Goal: Task Accomplishment & Management: Manage account settings

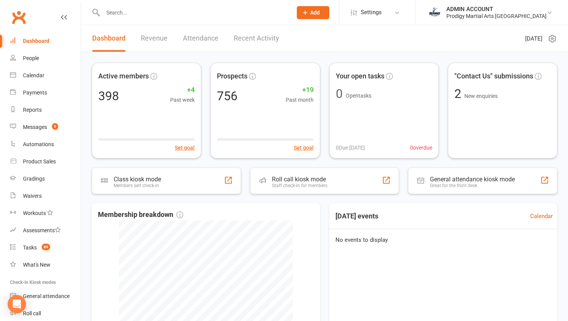
click at [115, 14] on input "text" at bounding box center [194, 12] width 186 height 11
drag, startPoint x: 0, startPoint y: 0, endPoint x: 115, endPoint y: 14, distance: 115.9
click at [115, 14] on input "text" at bounding box center [194, 12] width 186 height 11
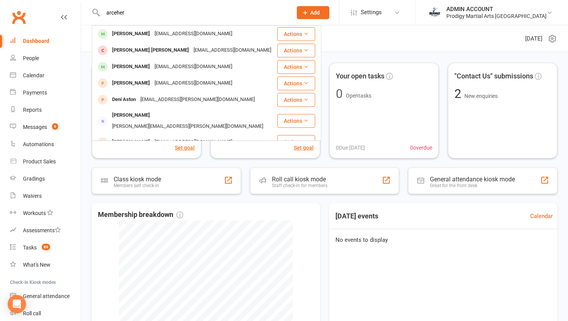
click at [115, 14] on input "arceher" at bounding box center [194, 12] width 186 height 11
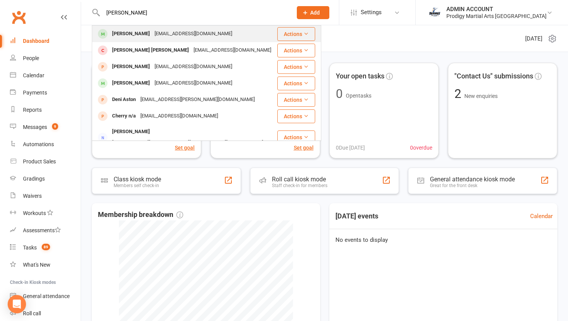
type input "archer"
click at [120, 30] on div "Archer Vahed" at bounding box center [131, 33] width 42 height 11
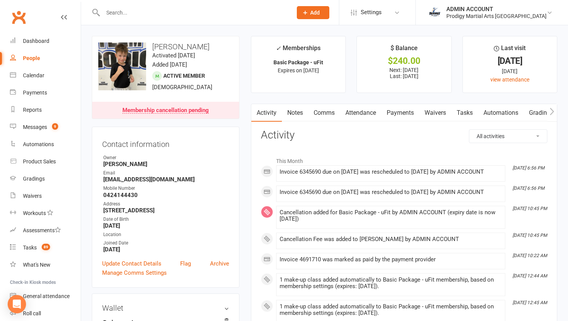
click at [399, 110] on link "Payments" at bounding box center [400, 113] width 38 height 18
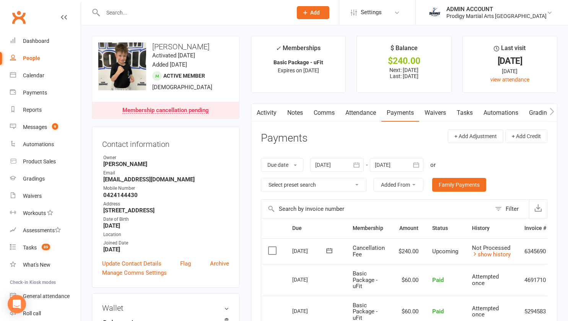
scroll to position [0, 31]
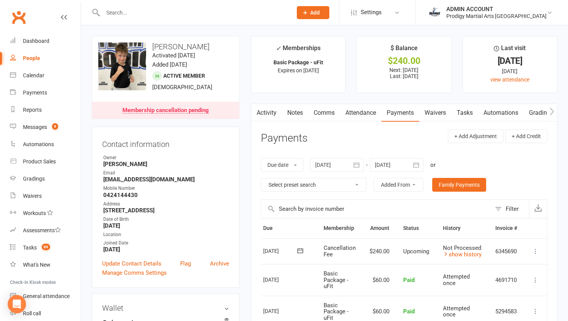
click at [534, 248] on icon at bounding box center [535, 251] width 8 height 8
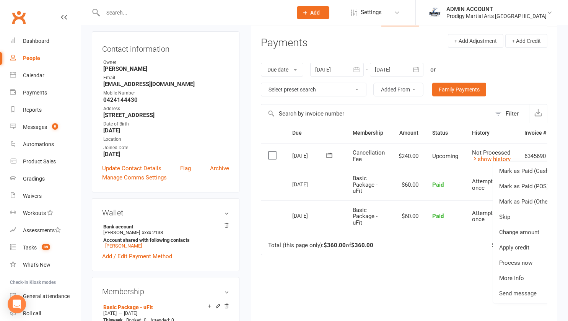
scroll to position [0, 0]
click at [369, 150] on span "Cancellation Fee" at bounding box center [368, 155] width 32 height 13
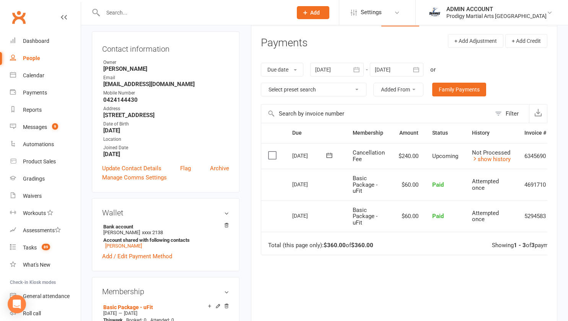
scroll to position [0, 31]
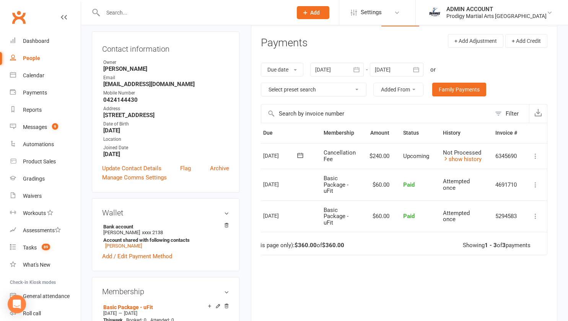
click at [537, 154] on icon at bounding box center [535, 156] width 8 height 8
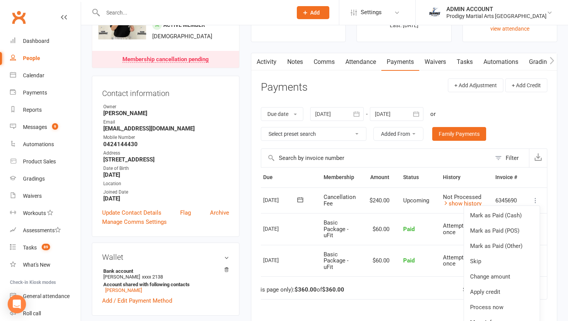
scroll to position [0, 0]
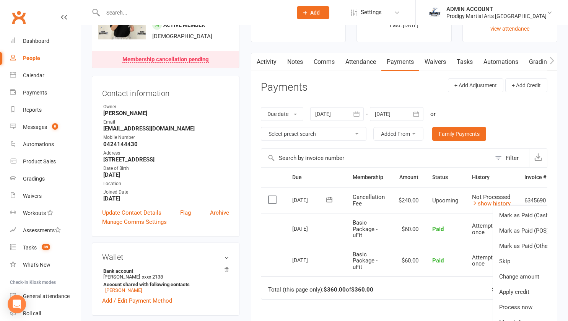
click at [273, 196] on label at bounding box center [273, 200] width 10 height 8
click at [273, 196] on input "checkbox" at bounding box center [270, 196] width 5 height 0
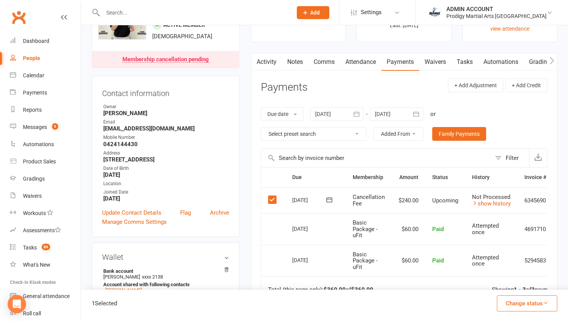
click at [533, 306] on button "Change status" at bounding box center [527, 303] width 60 height 16
click at [272, 201] on label at bounding box center [273, 200] width 10 height 8
click at [272, 196] on input "checkbox" at bounding box center [270, 196] width 5 height 0
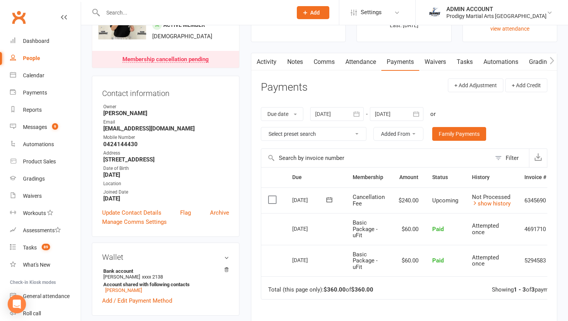
click at [255, 202] on div "Activity Notes Comms Attendance Payments Waivers Tasks Automations Gradings / P…" at bounding box center [404, 231] width 306 height 357
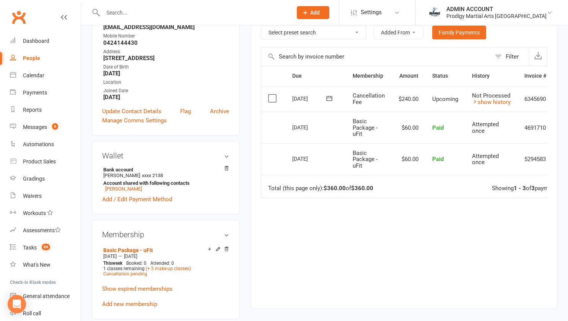
scroll to position [176, 0]
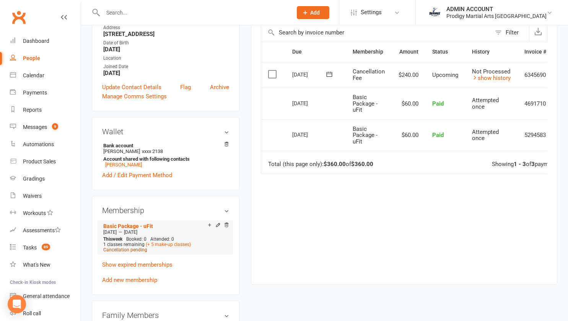
click at [125, 250] on span "Cancellation pending" at bounding box center [125, 249] width 44 height 5
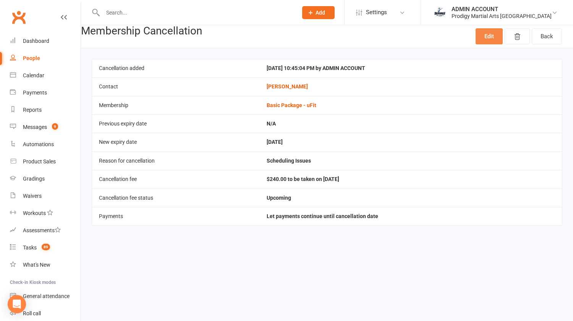
click at [493, 34] on link "Edit" at bounding box center [489, 36] width 27 height 16
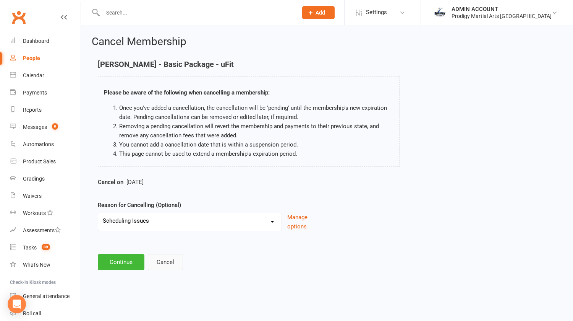
click at [160, 261] on button "Cancel" at bounding box center [165, 262] width 35 height 16
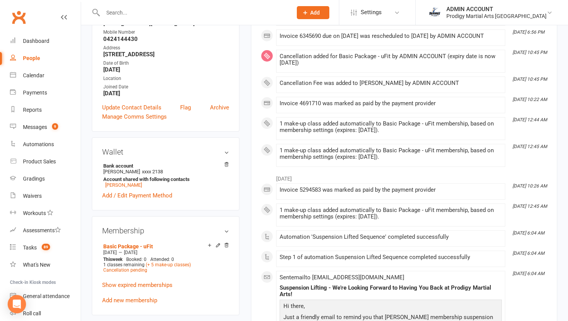
scroll to position [161, 0]
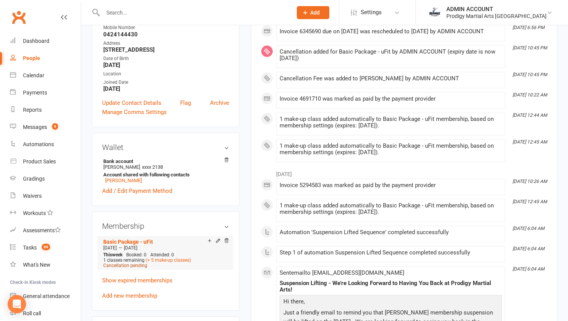
click at [124, 268] on span "Cancellation pending" at bounding box center [125, 265] width 44 height 5
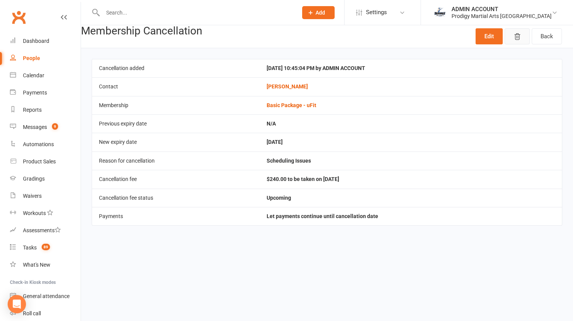
click at [515, 36] on icon "button" at bounding box center [517, 37] width 5 height 6
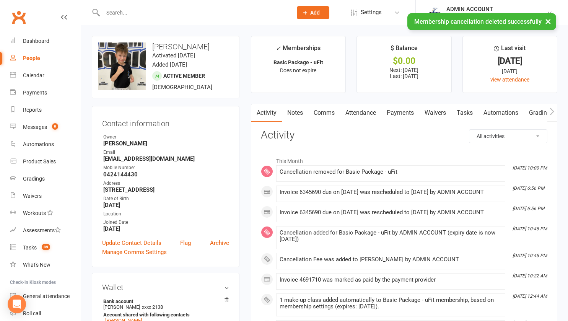
click at [403, 112] on link "Payments" at bounding box center [400, 113] width 38 height 18
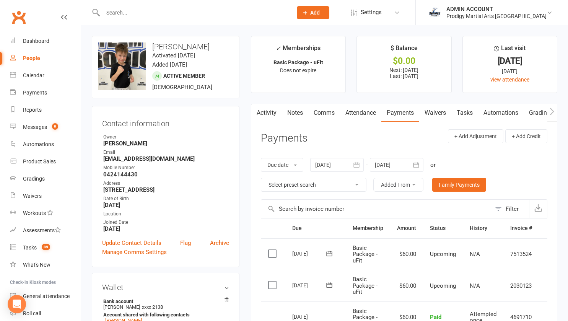
click at [261, 109] on link "Activity" at bounding box center [266, 113] width 31 height 18
